Goal: Navigation & Orientation: Go to known website

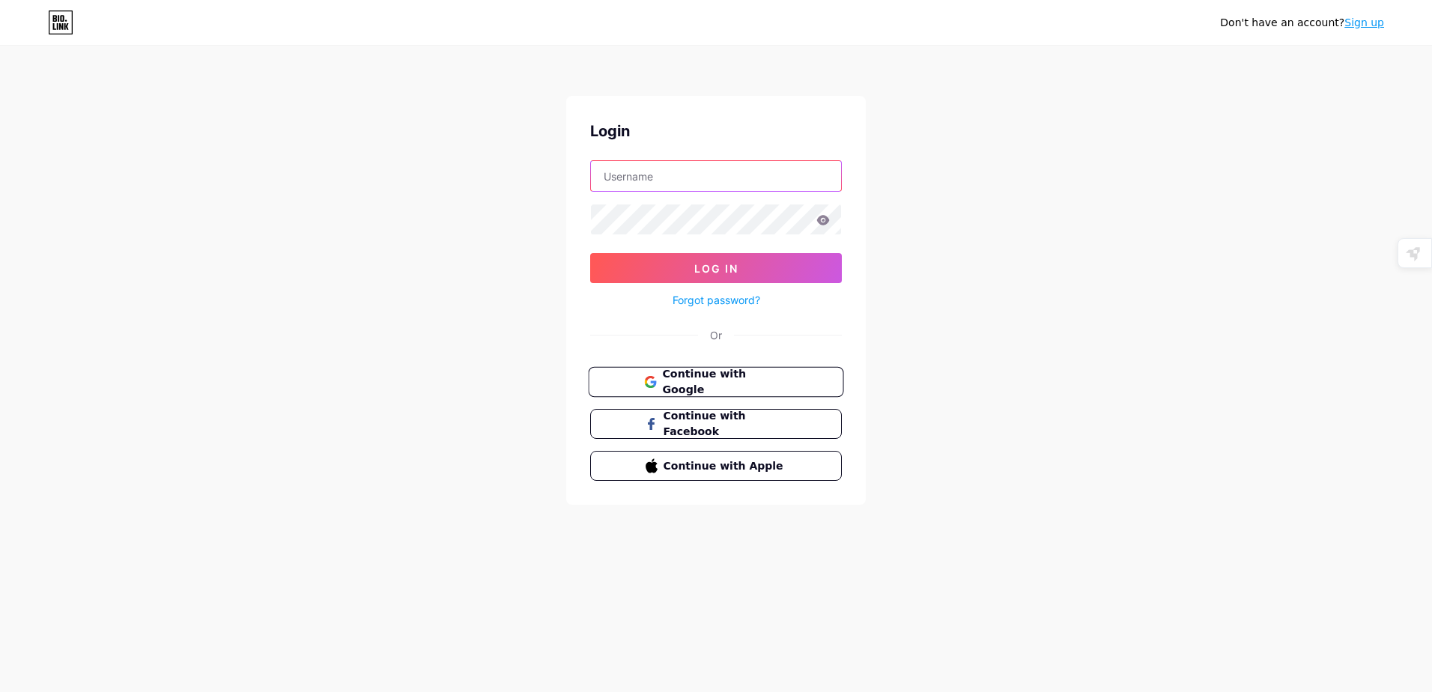
type input "chatgptopenai2"
click at [726, 389] on span "Continue with Google" at bounding box center [724, 382] width 125 height 32
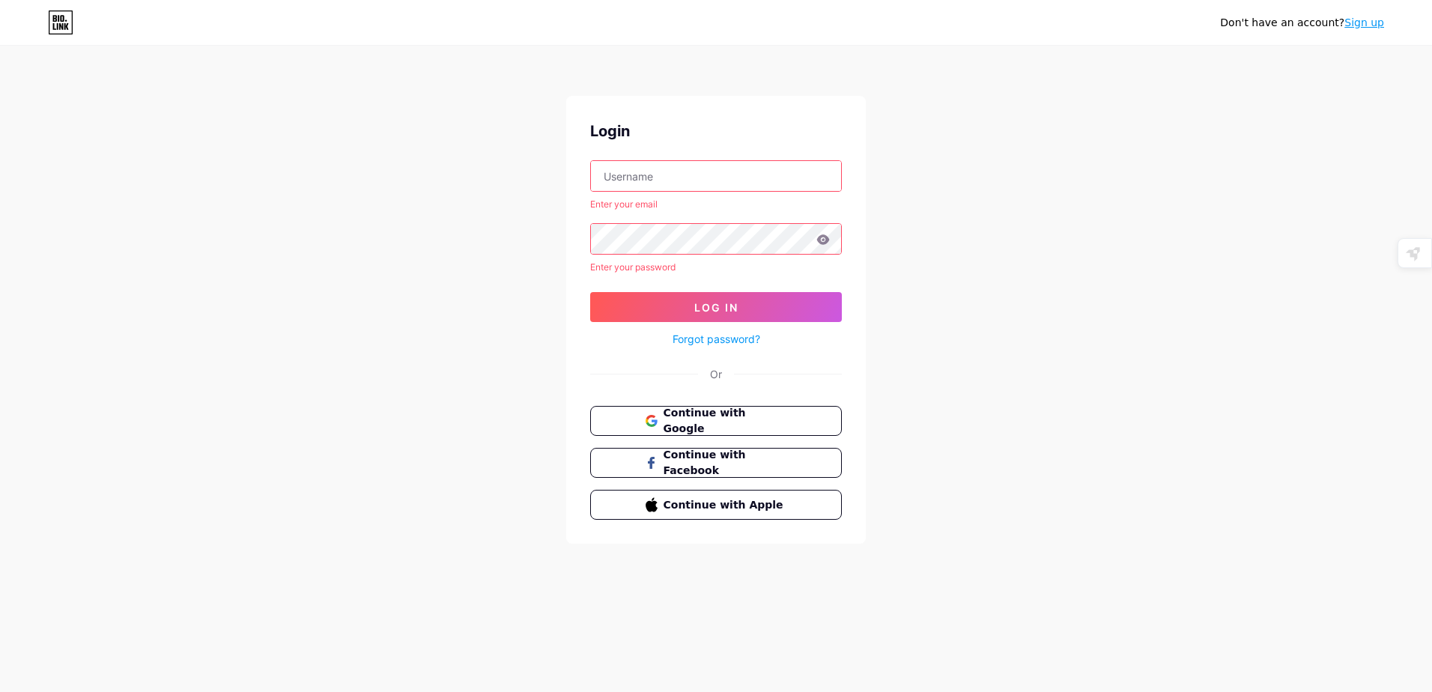
type input "chatgptopenai2"
click at [697, 296] on button "Log In" at bounding box center [716, 307] width 252 height 30
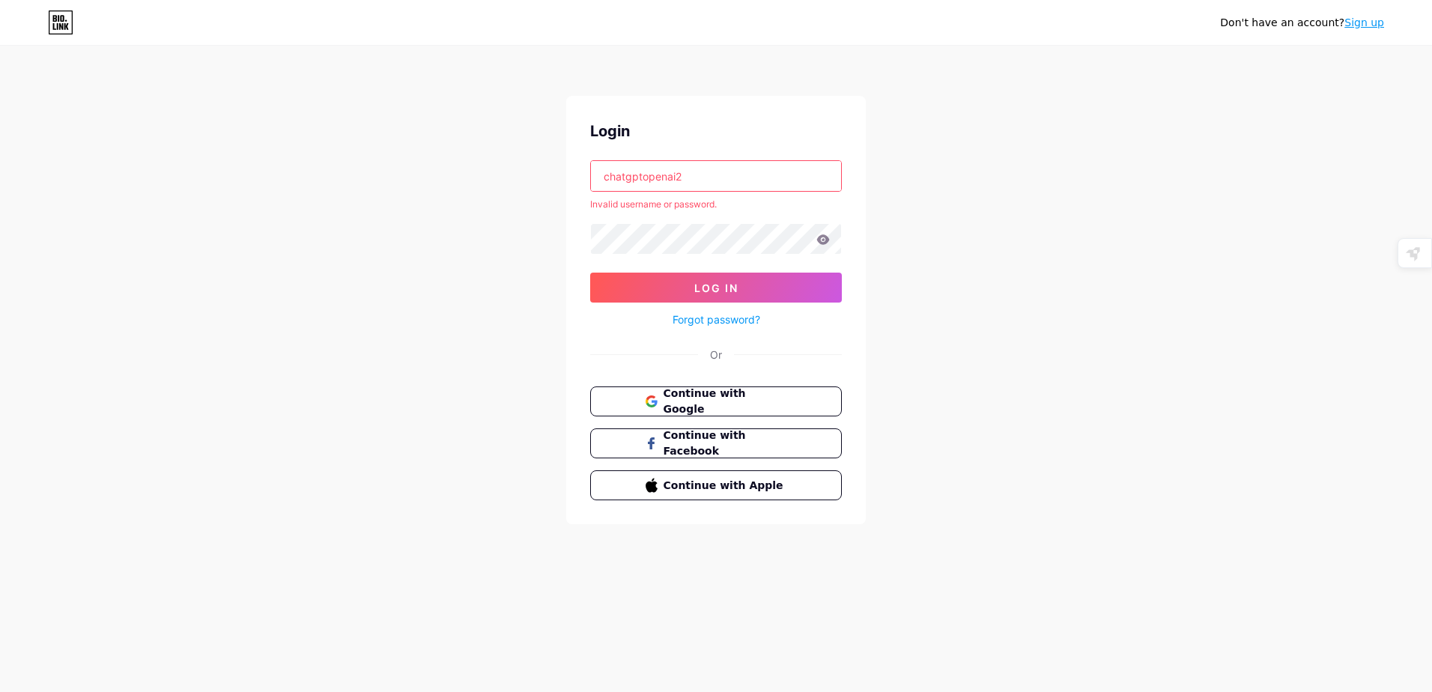
click at [709, 174] on input "chatgptopenai2" at bounding box center [716, 176] width 250 height 30
drag, startPoint x: 709, startPoint y: 174, endPoint x: 517, endPoint y: 175, distance: 192.5
click at [517, 175] on div "Don't have an account? Sign up Login chatgptopenai2 Invalid username or passwor…" at bounding box center [716, 286] width 1432 height 572
click at [502, 231] on div "Don't have an account? Sign up Login Invalid username or password. Log In Forgo…" at bounding box center [716, 286] width 1432 height 572
click at [757, 413] on button "Continue with Google" at bounding box center [715, 401] width 255 height 31
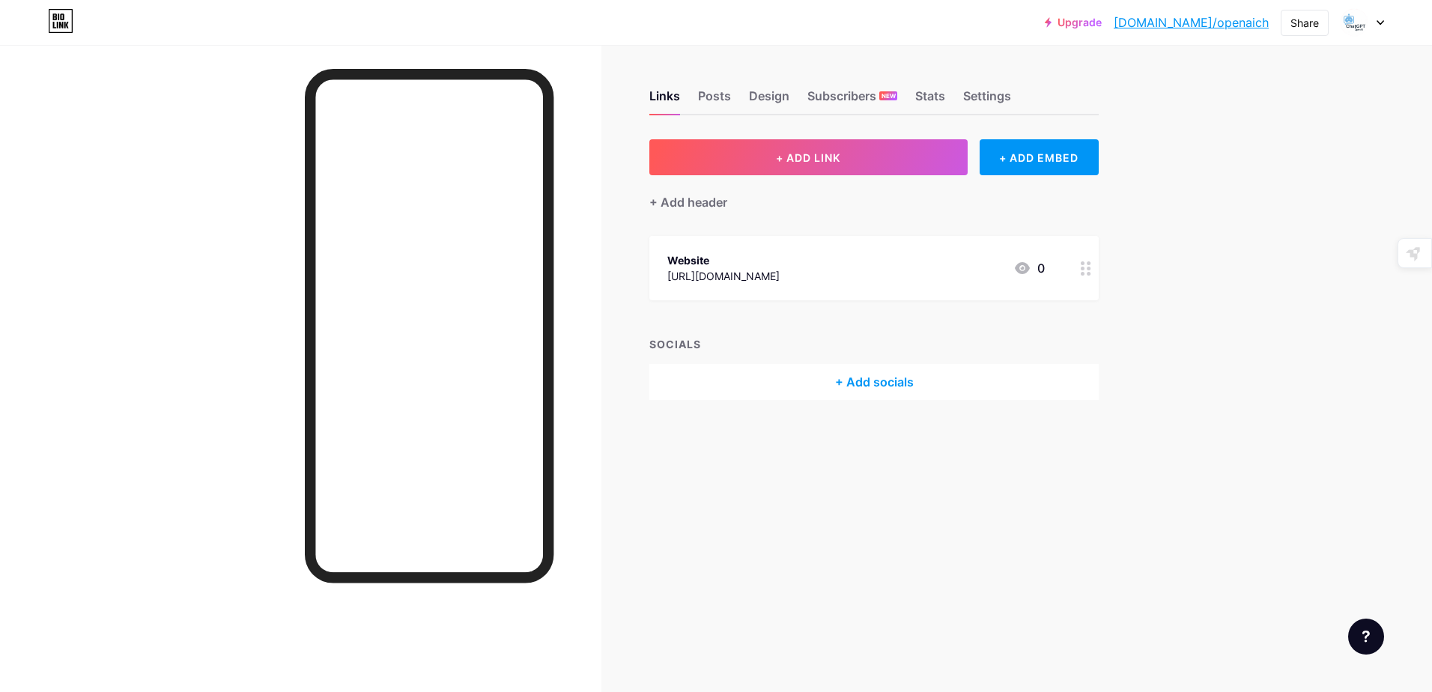
click at [1222, 22] on link "[DOMAIN_NAME]/openaich" at bounding box center [1191, 22] width 155 height 18
